Goal: Information Seeking & Learning: Learn about a topic

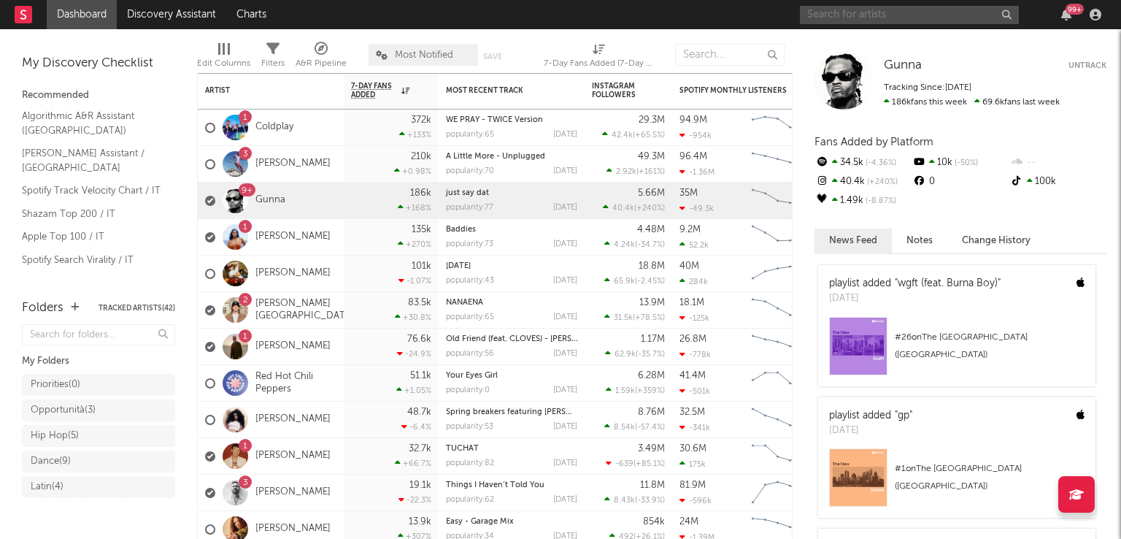
click at [866, 18] on input "text" at bounding box center [909, 15] width 219 height 18
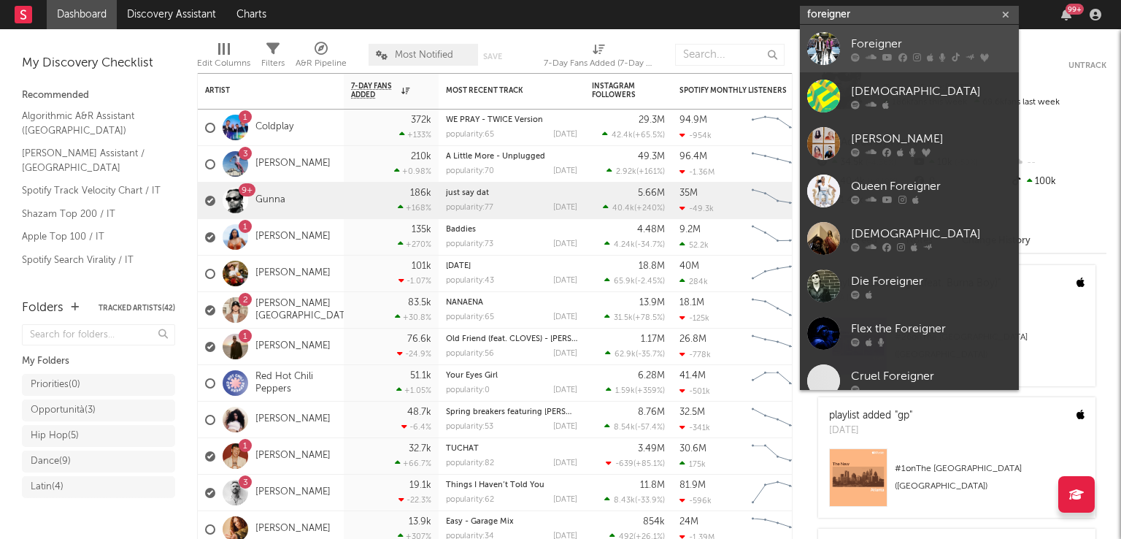
type input "foreigner"
click at [923, 54] on div at bounding box center [931, 57] width 161 height 9
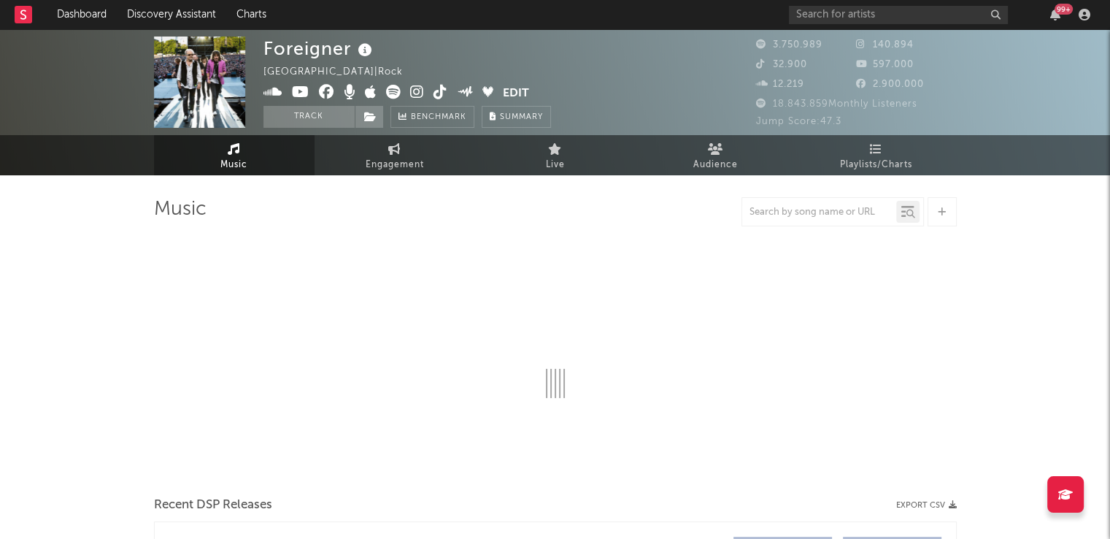
select select "6m"
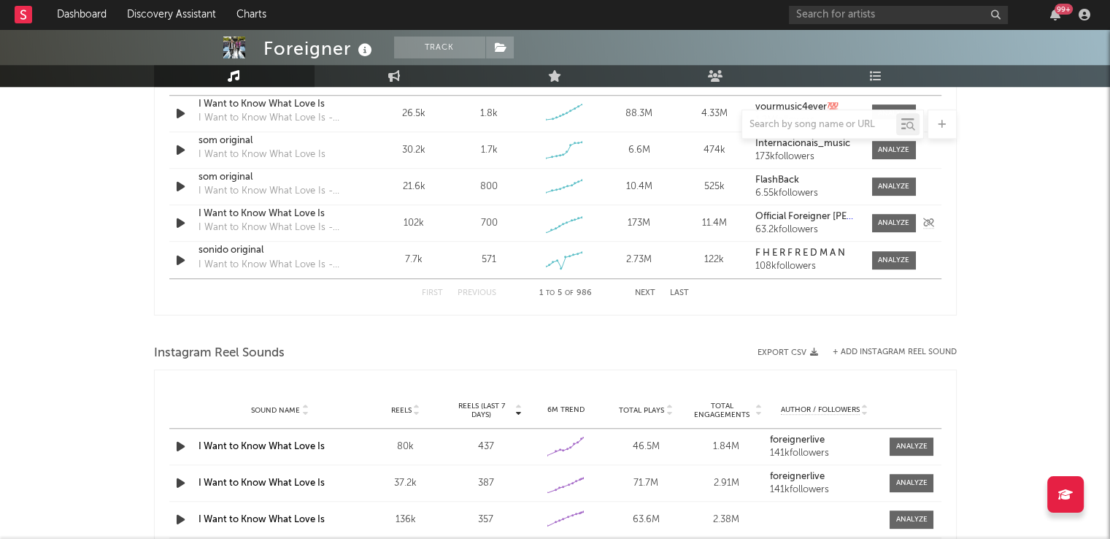
scroll to position [949, 0]
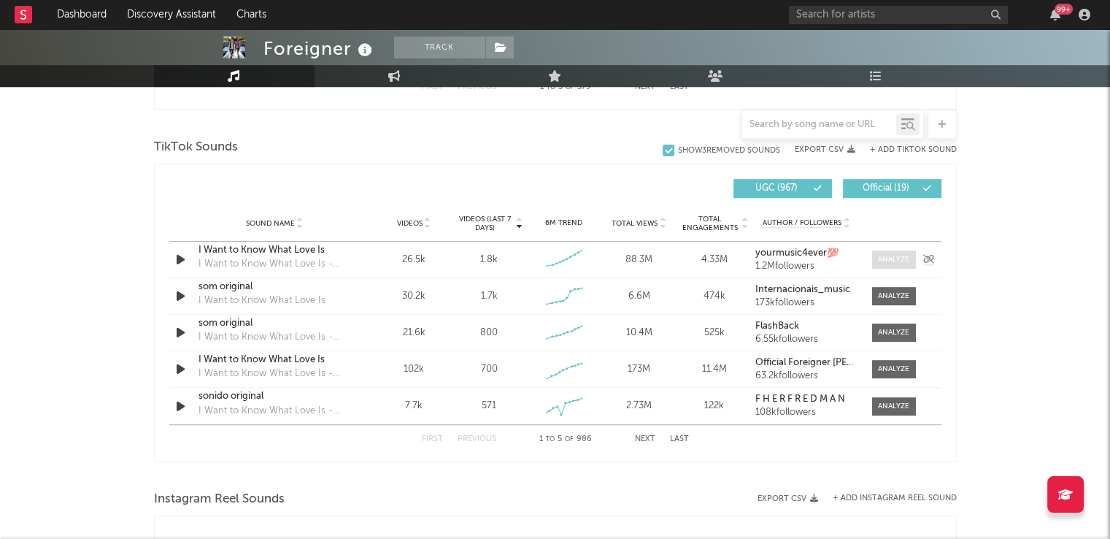
click at [891, 256] on div at bounding box center [893, 259] width 31 height 11
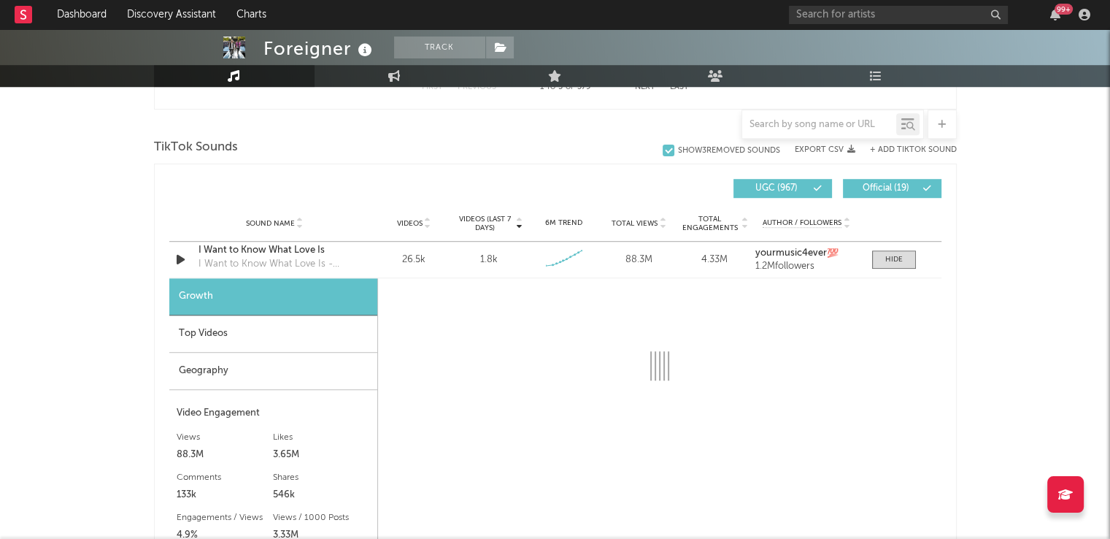
click at [282, 371] on div "Geography" at bounding box center [273, 371] width 208 height 37
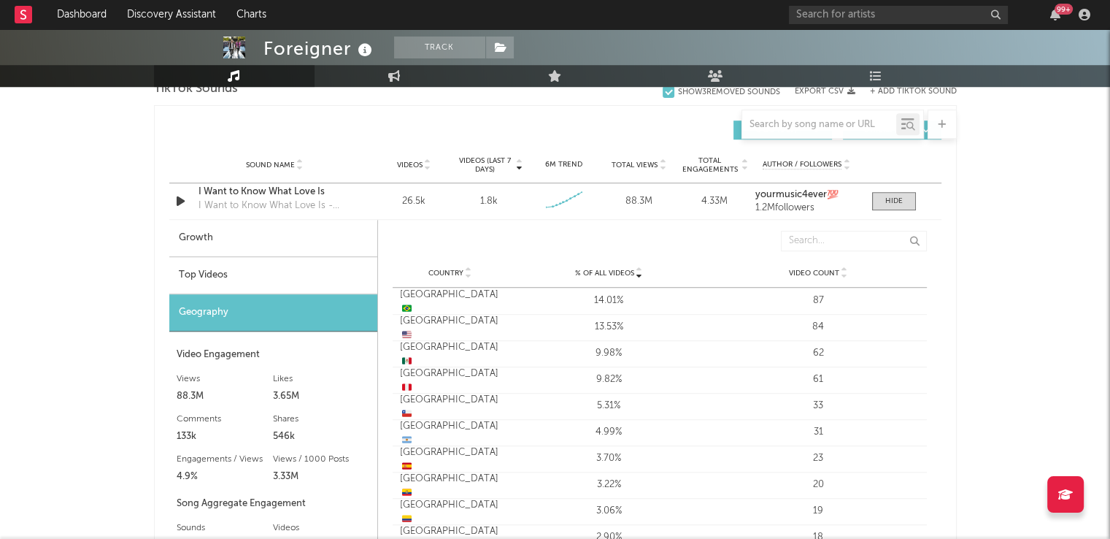
scroll to position [876, 0]
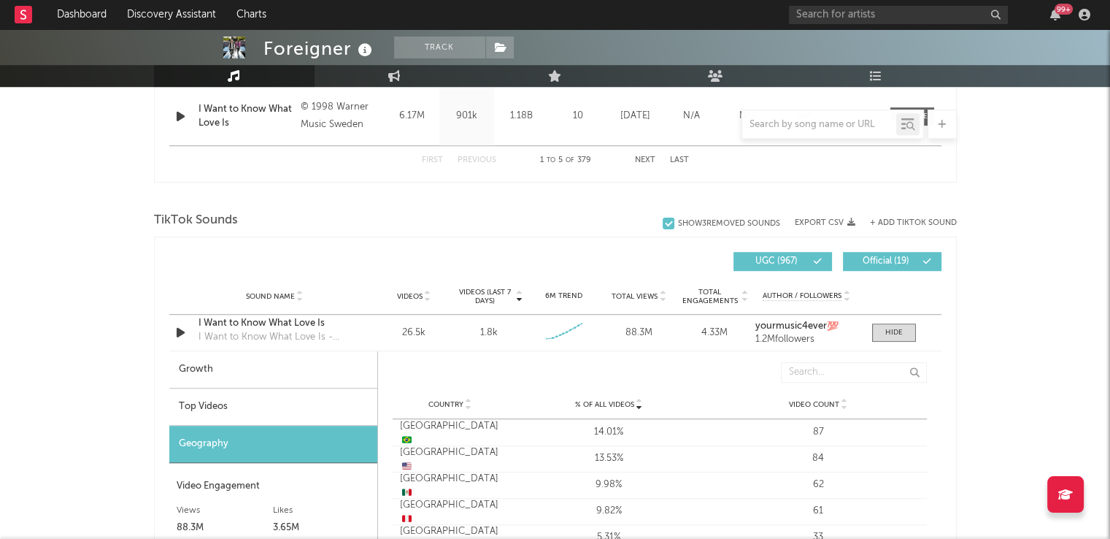
click at [230, 409] on div "Top Videos" at bounding box center [273, 406] width 208 height 37
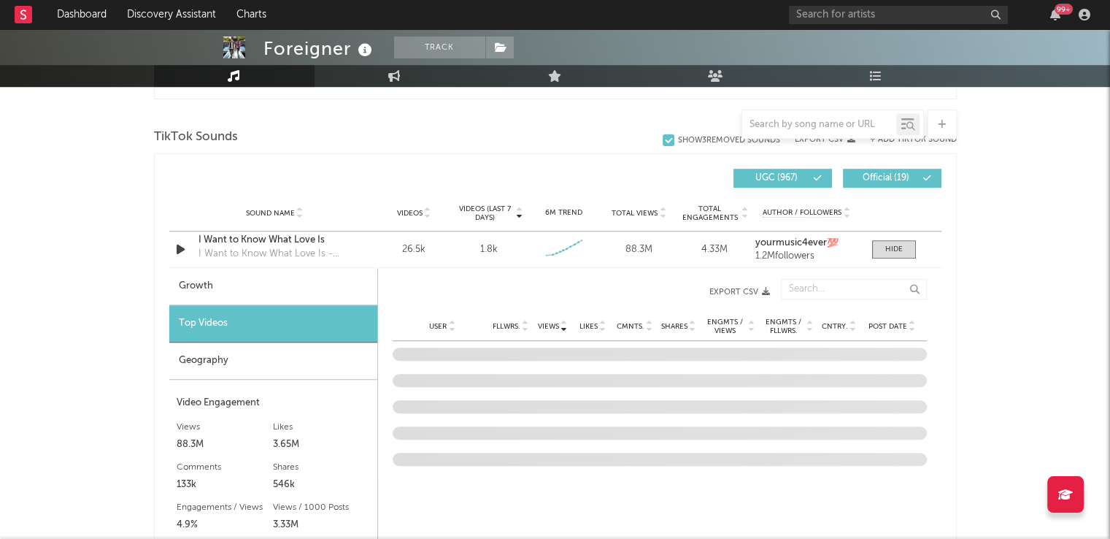
scroll to position [1022, 0]
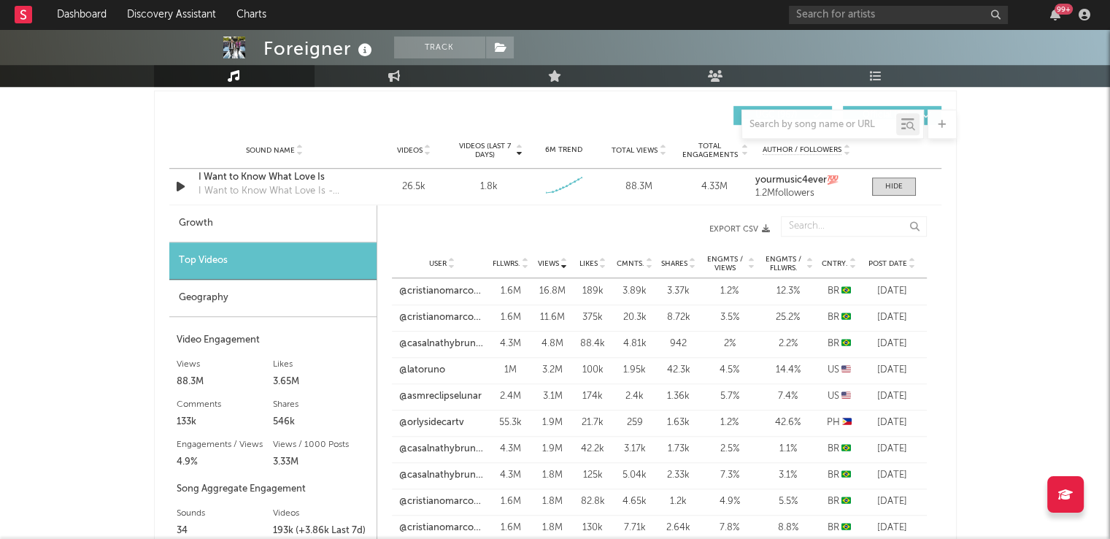
click at [832, 261] on span "Cntry." at bounding box center [835, 263] width 26 height 9
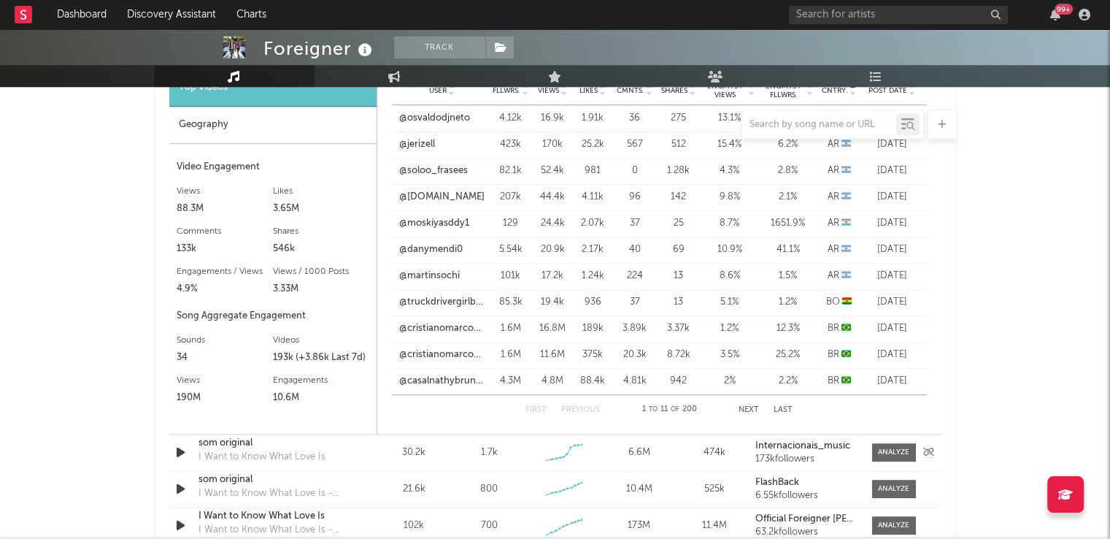
scroll to position [1314, 0]
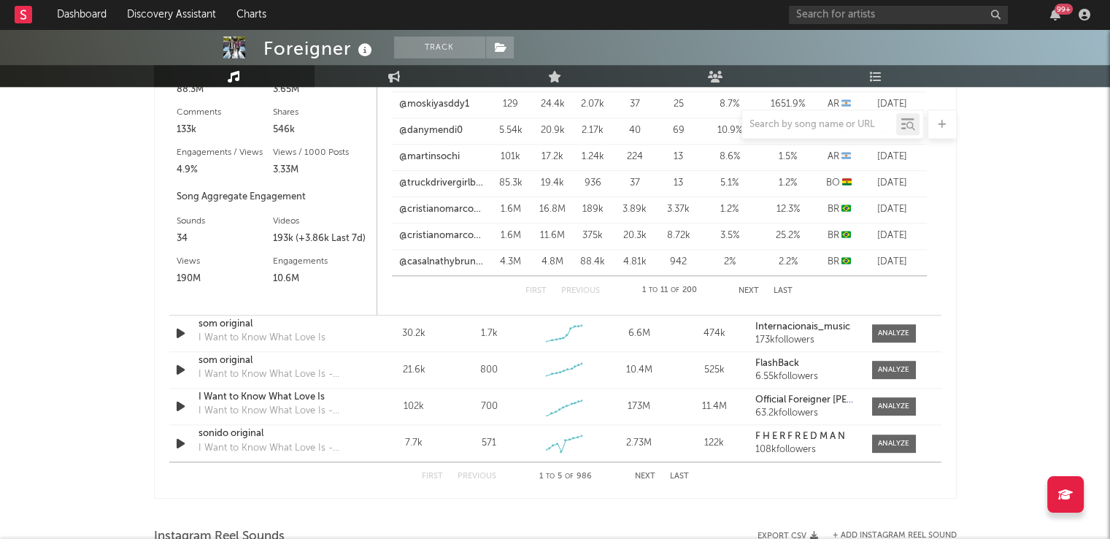
click at [755, 288] on button "Next" at bounding box center [749, 291] width 20 height 8
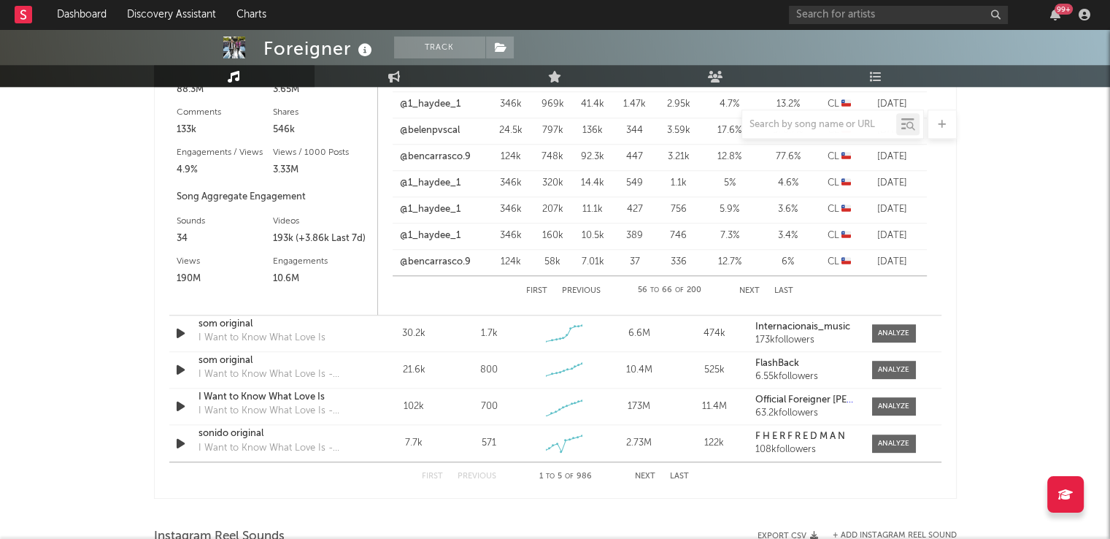
click at [755, 288] on button "Next" at bounding box center [749, 291] width 20 height 8
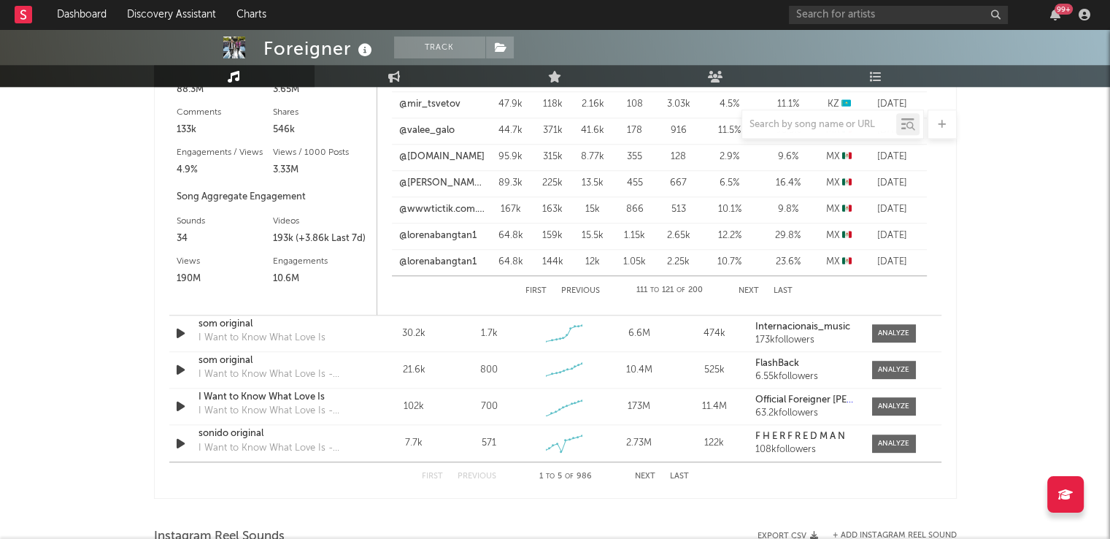
scroll to position [1022, 0]
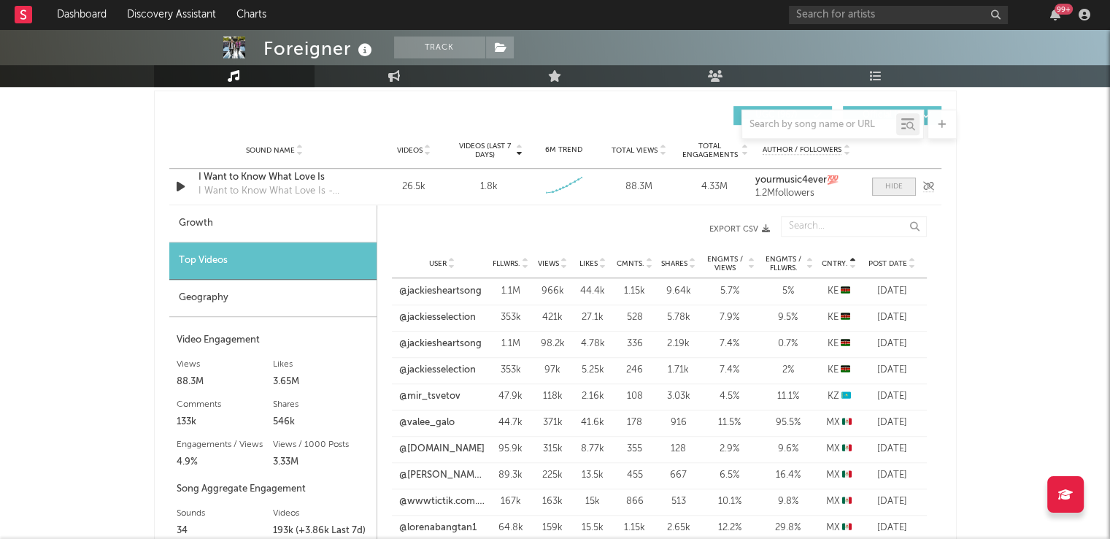
click at [876, 188] on span at bounding box center [894, 186] width 44 height 18
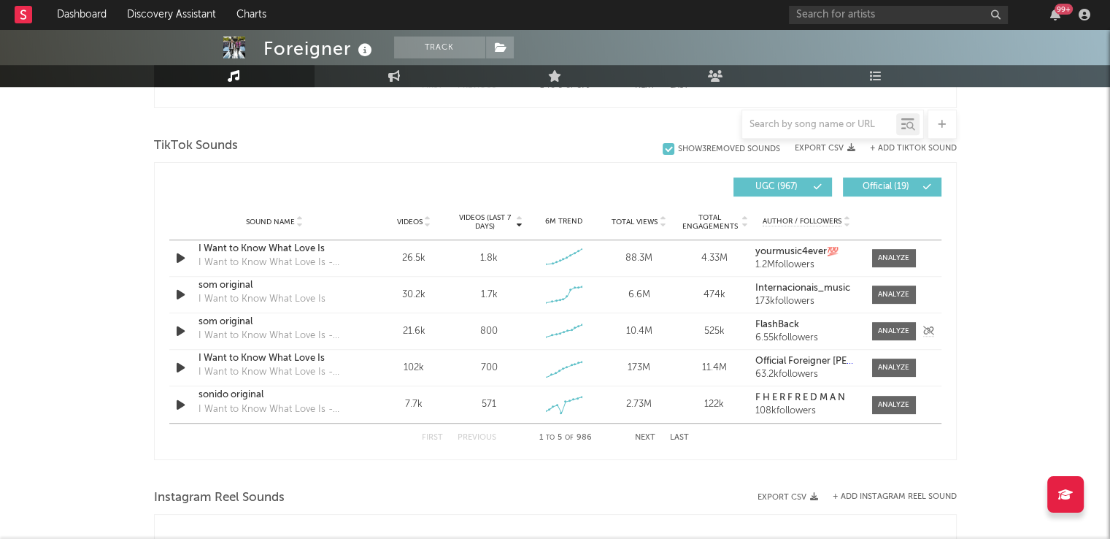
scroll to position [949, 0]
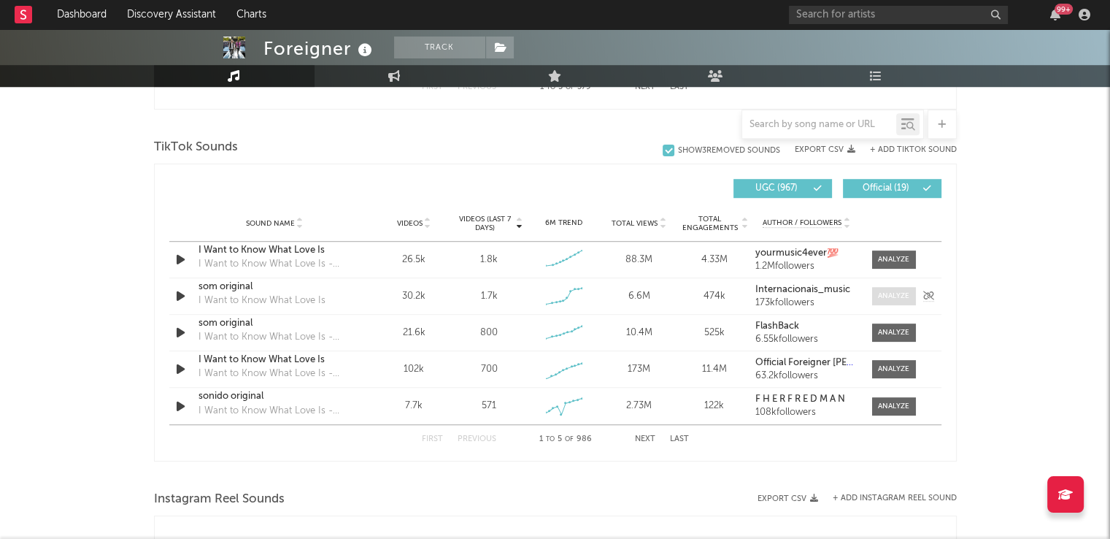
click at [890, 293] on div at bounding box center [893, 295] width 31 height 11
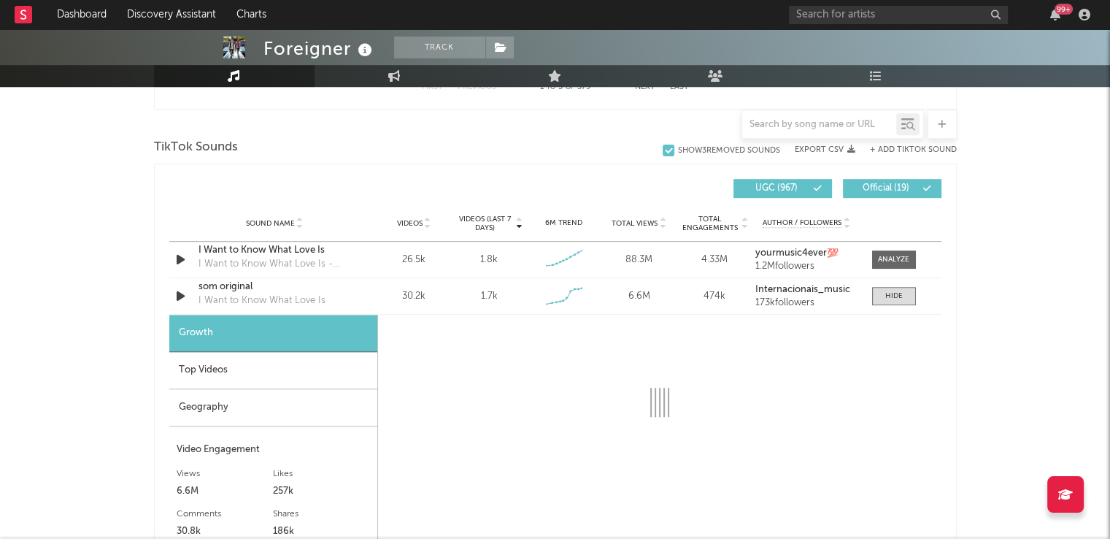
click at [251, 403] on div "Geography" at bounding box center [273, 407] width 208 height 37
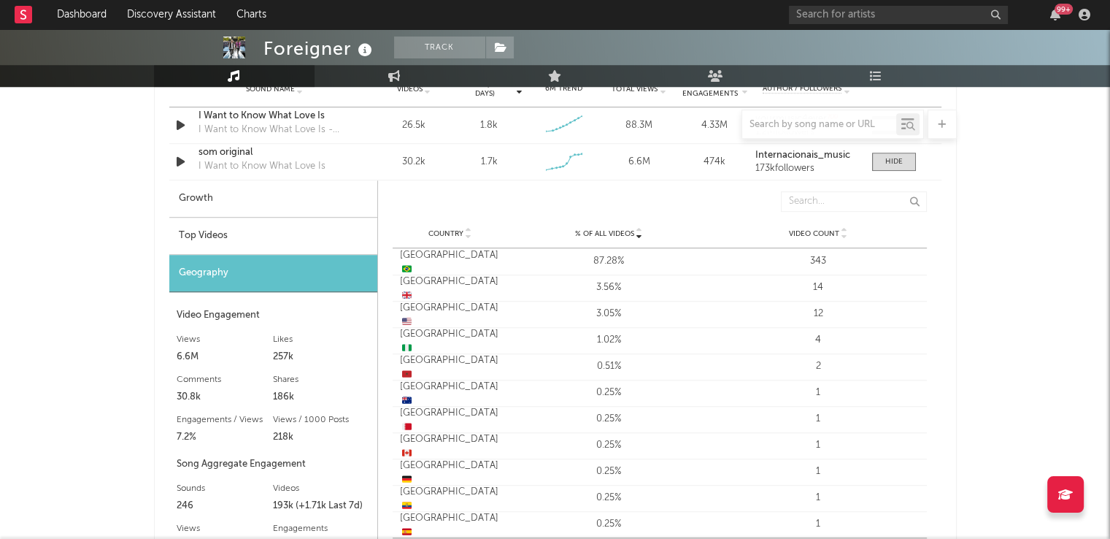
scroll to position [1022, 0]
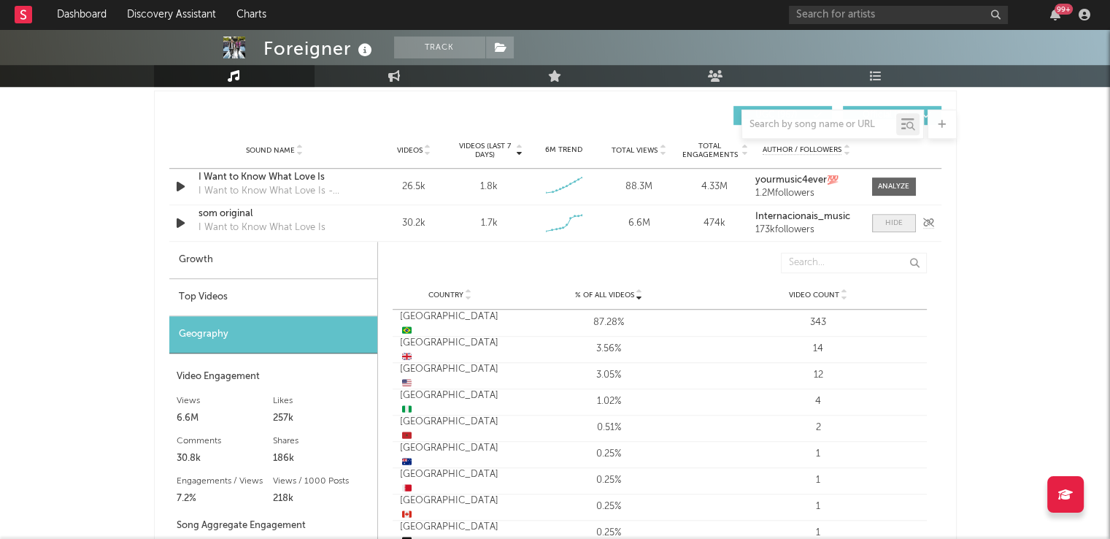
click at [896, 226] on div at bounding box center [894, 223] width 18 height 11
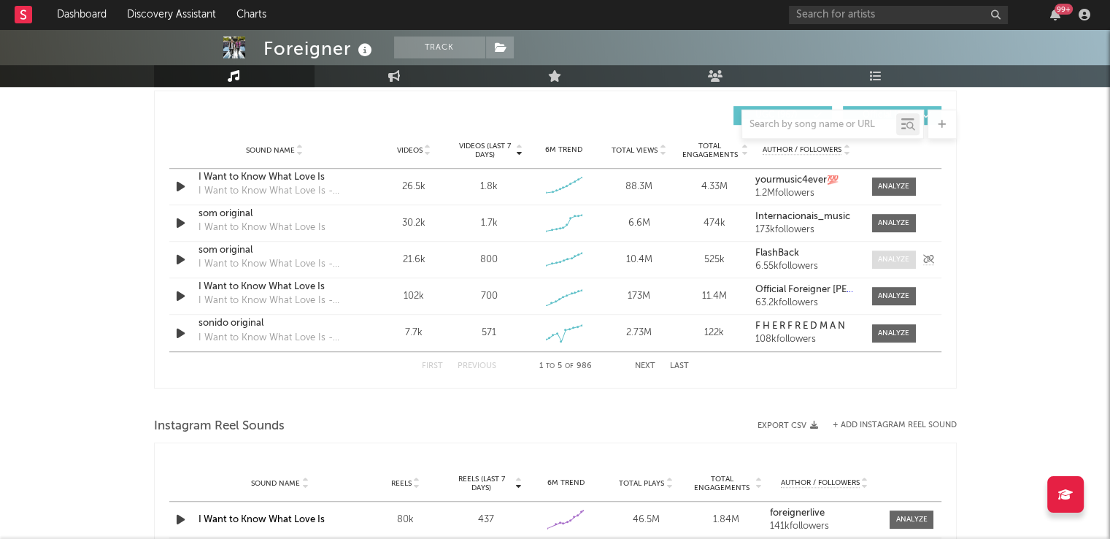
click at [893, 255] on div at bounding box center [893, 259] width 31 height 11
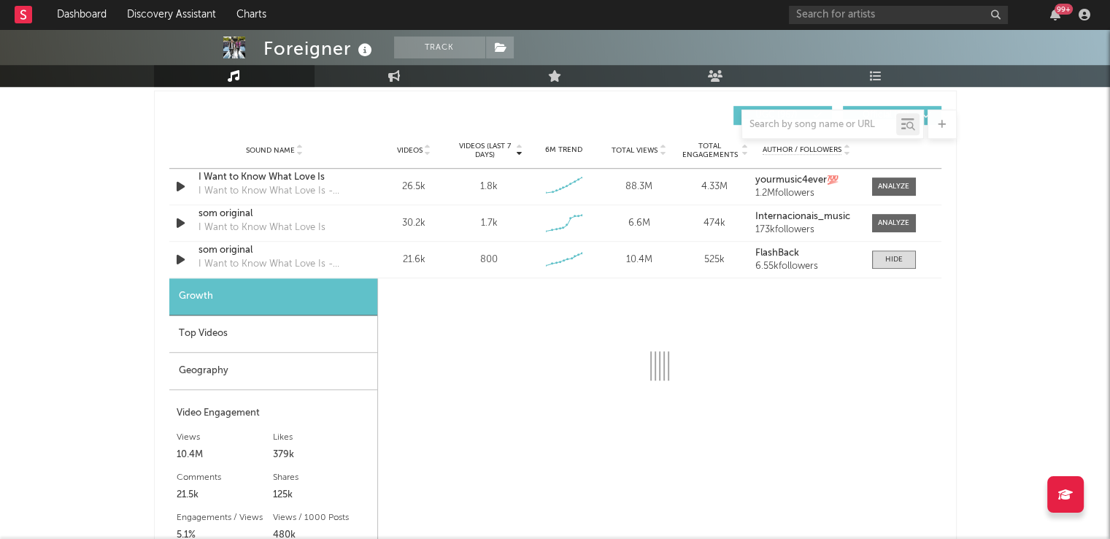
click at [250, 364] on div "Geography" at bounding box center [273, 371] width 208 height 37
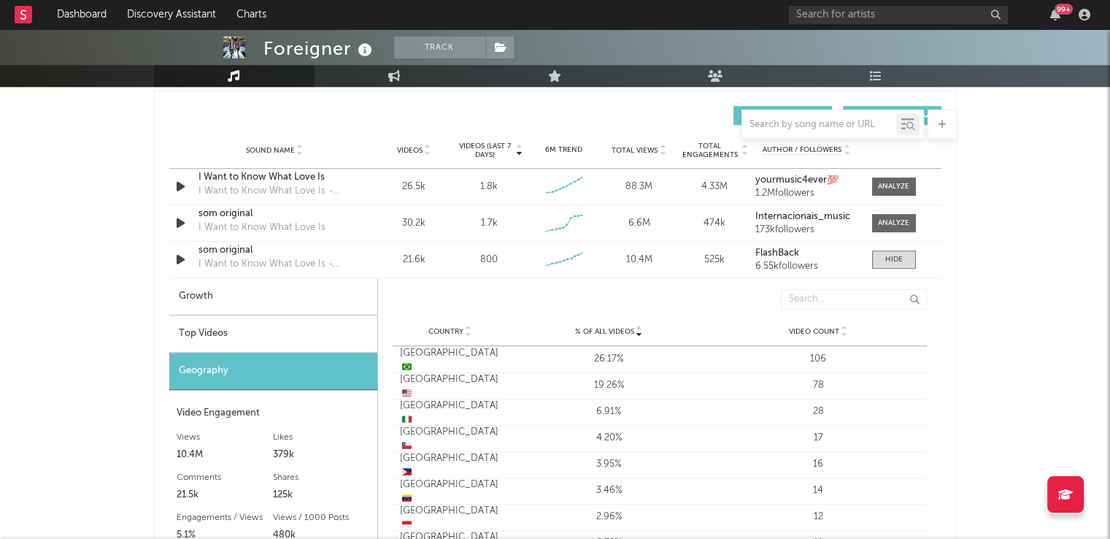
click at [302, 330] on div "Top Videos" at bounding box center [273, 333] width 208 height 37
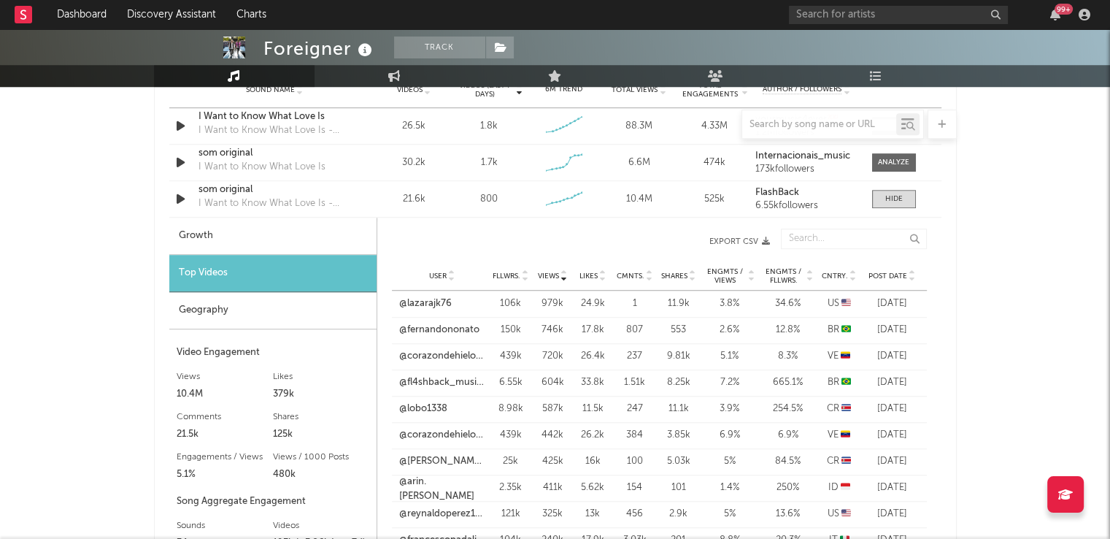
scroll to position [1168, 0]
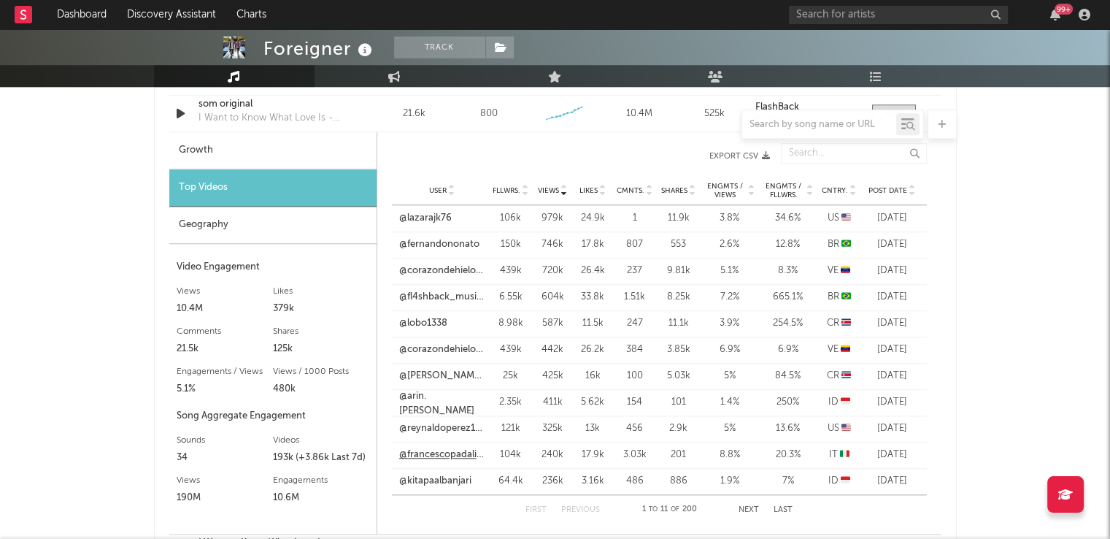
click at [437, 453] on link "@francescopadalino2" at bounding box center [442, 454] width 86 height 15
